Goal: Task Accomplishment & Management: Manage account settings

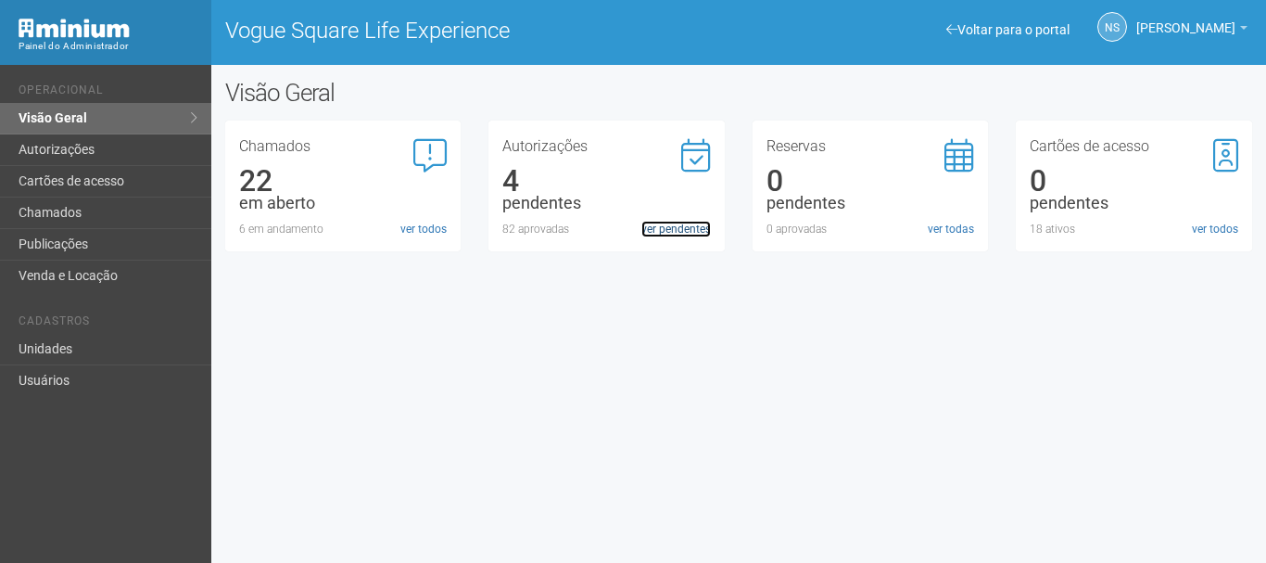
click at [669, 222] on link "ver pendentes" at bounding box center [676, 229] width 70 height 17
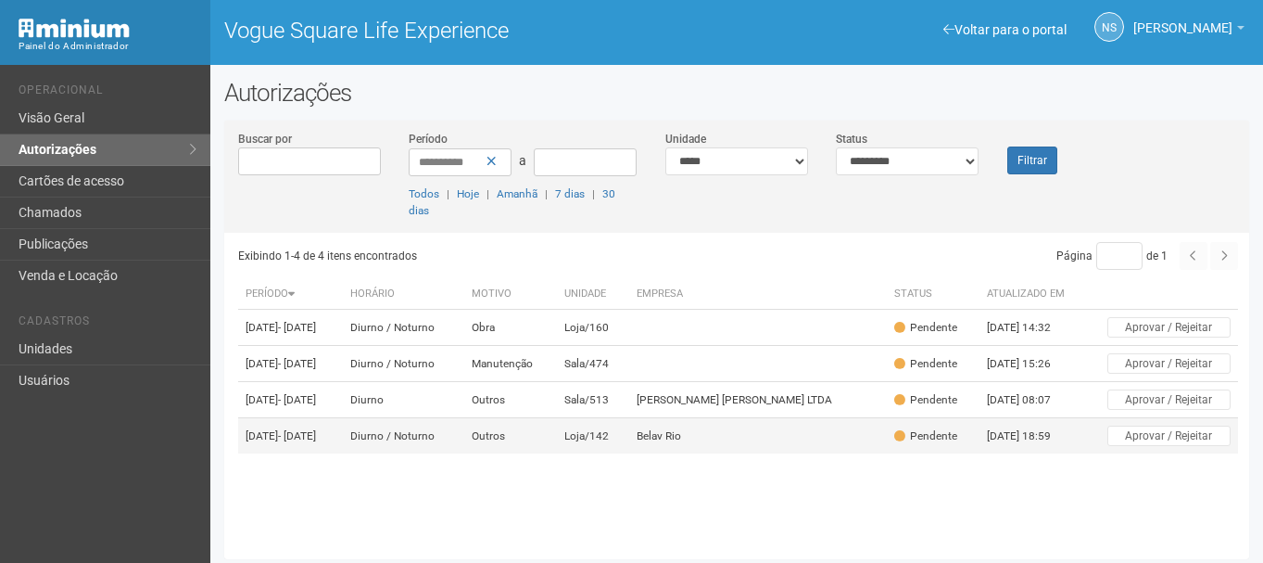
click at [438, 454] on td "Diurno / Noturno" at bounding box center [403, 436] width 121 height 36
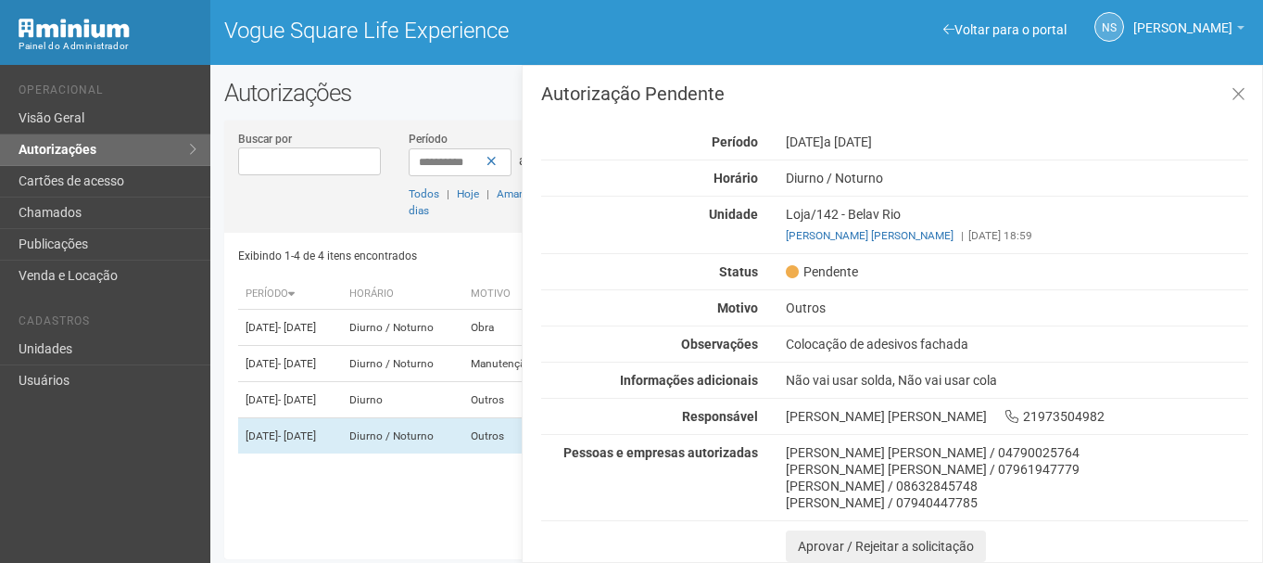
scroll to position [5, 0]
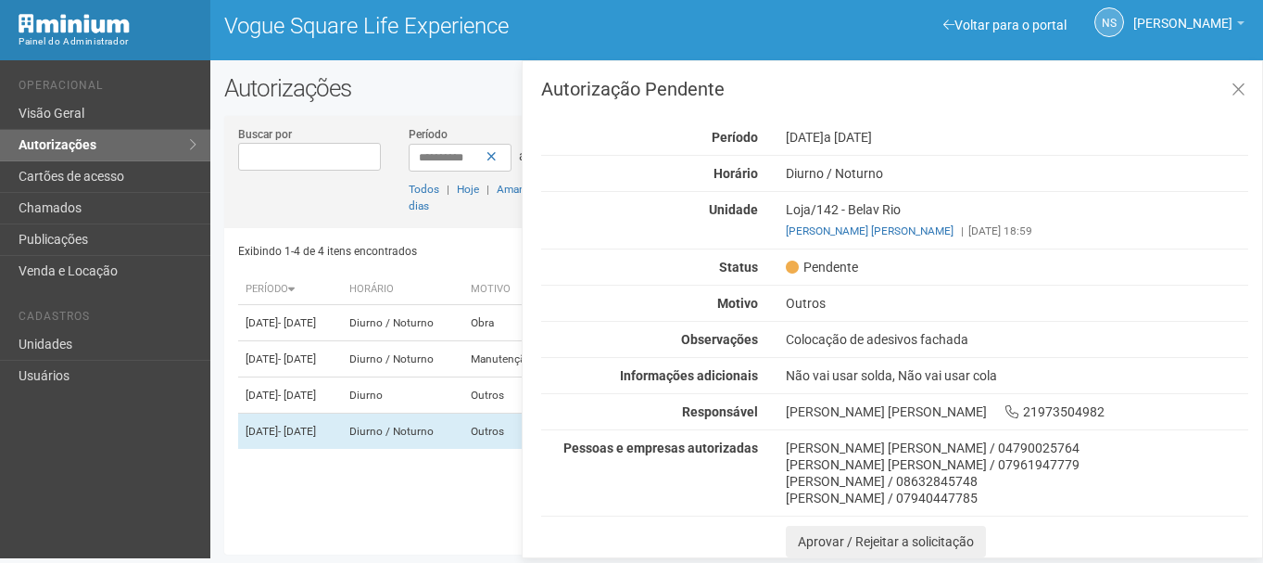
click at [630, 226] on div "Unidade Loja/142 - [GEOGRAPHIC_DATA] [PERSON_NAME] [PERSON_NAME] | [DATE] 18:59" at bounding box center [894, 220] width 735 height 38
click at [1240, 98] on icon at bounding box center [1239, 90] width 14 height 19
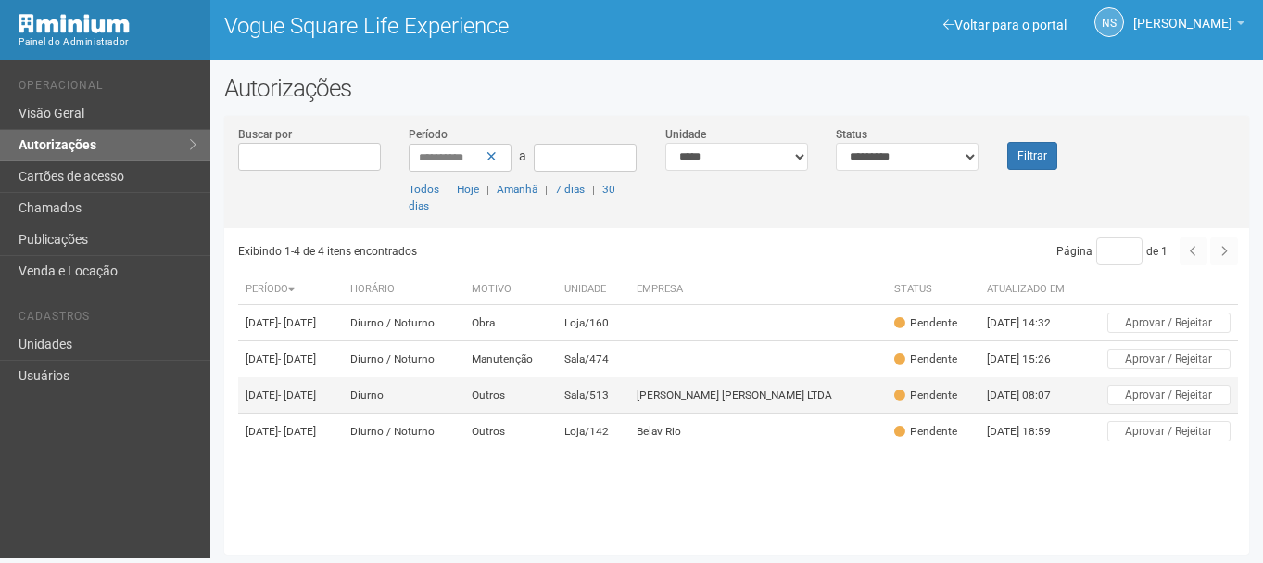
click at [523, 413] on td "Outros" at bounding box center [510, 395] width 93 height 36
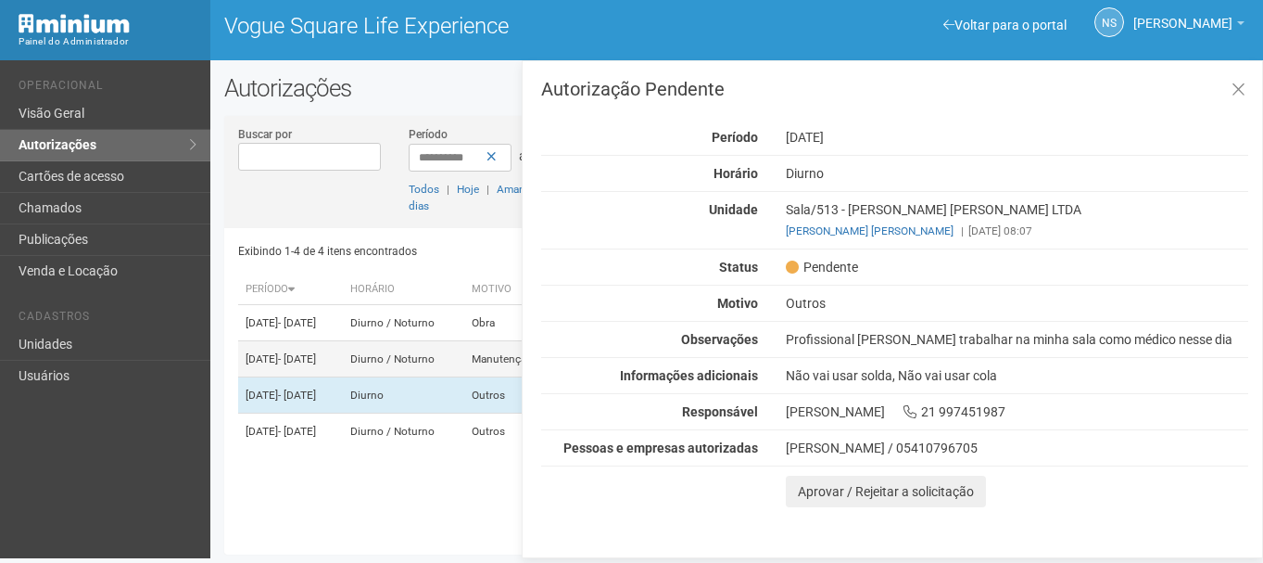
click at [458, 372] on td "Diurno / Noturno" at bounding box center [403, 359] width 121 height 36
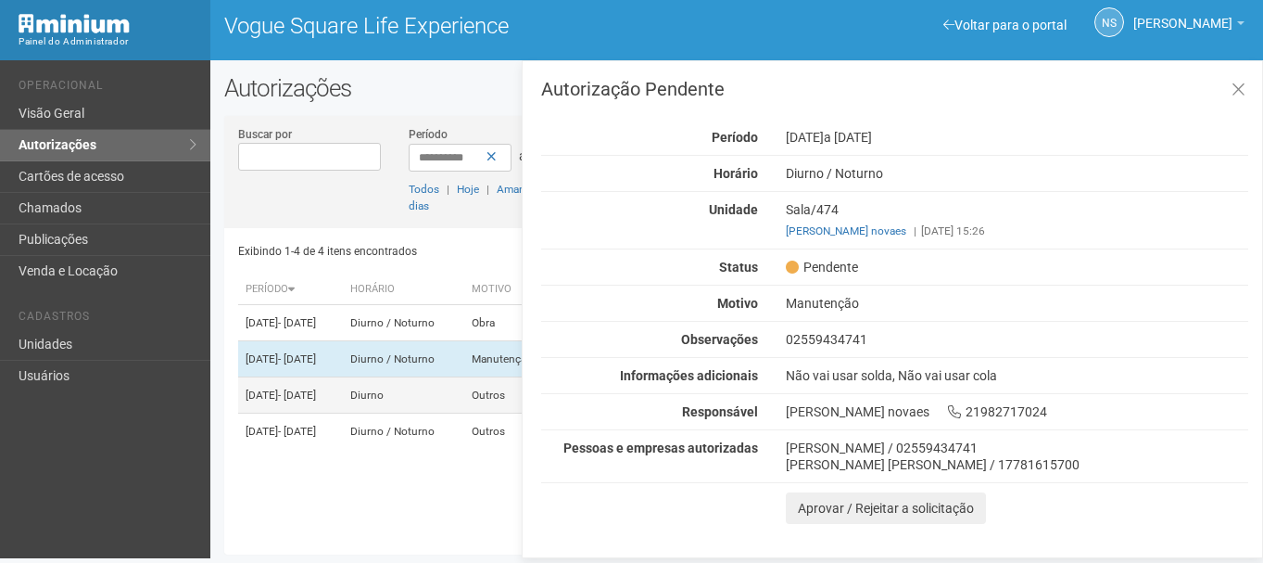
click at [343, 413] on td "[DATE] - [DATE]" at bounding box center [290, 395] width 105 height 36
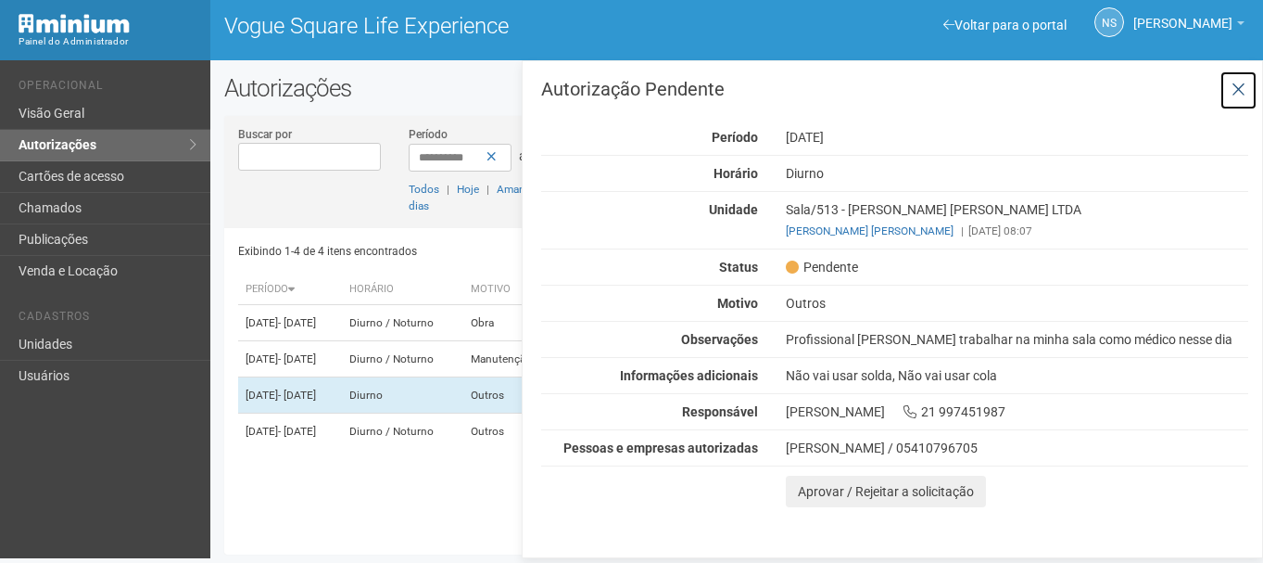
click at [1250, 91] on button at bounding box center [1239, 90] width 38 height 40
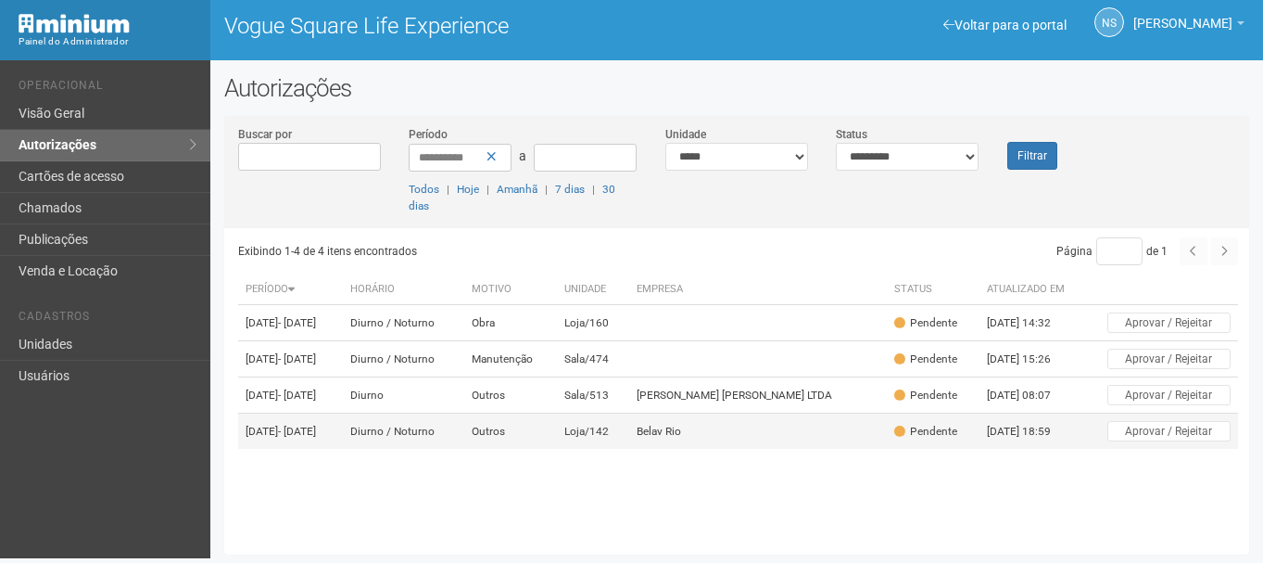
click at [464, 450] on td "Diurno / Noturno" at bounding box center [403, 431] width 121 height 36
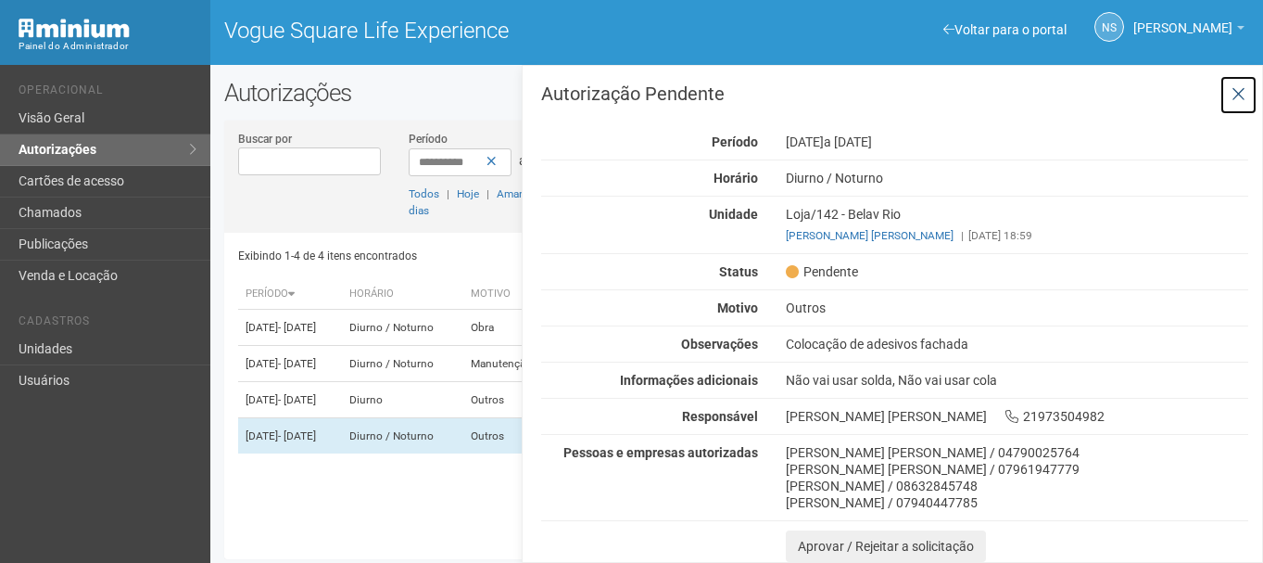
click at [1234, 99] on icon at bounding box center [1239, 94] width 14 height 19
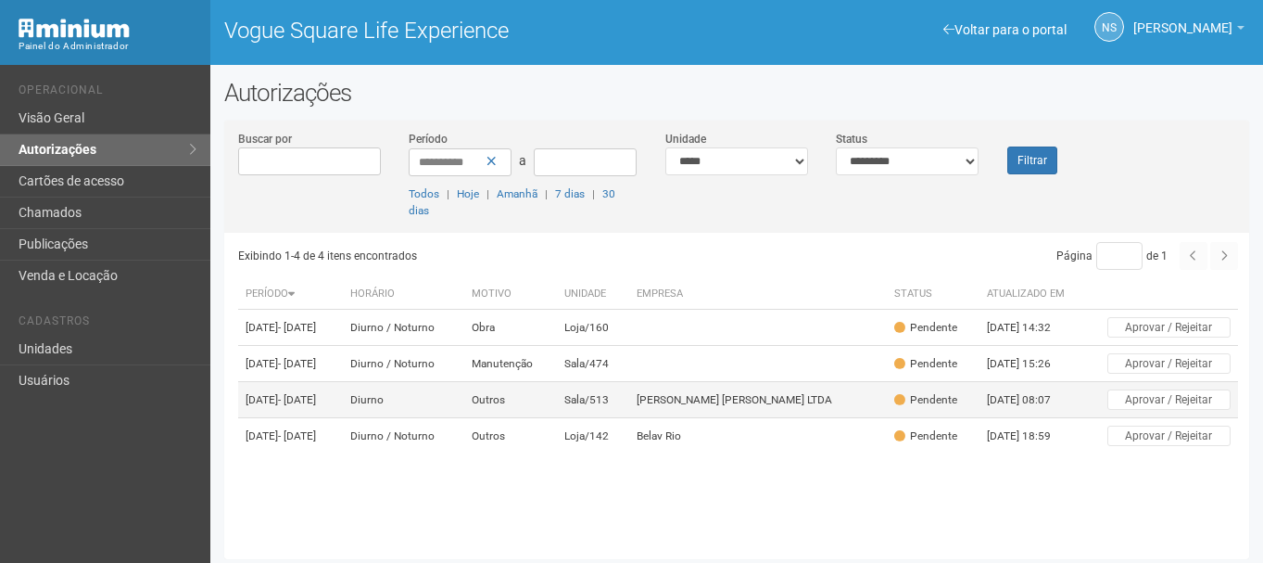
click at [557, 407] on td "Outros" at bounding box center [510, 400] width 93 height 36
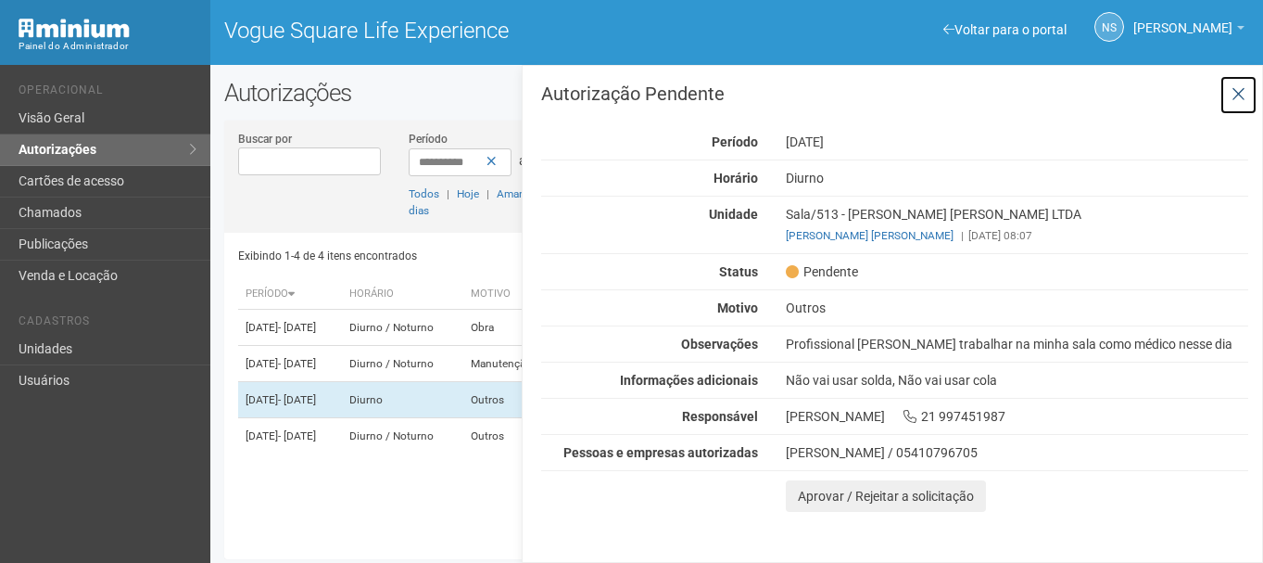
click at [1251, 79] on button at bounding box center [1239, 95] width 38 height 40
